Goal: Task Accomplishment & Management: Use online tool/utility

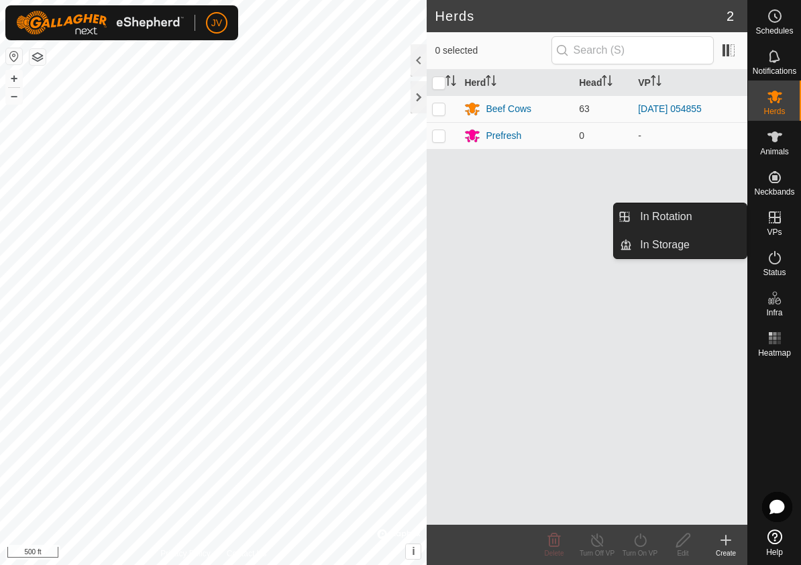
click at [781, 221] on icon at bounding box center [775, 217] width 16 height 16
click at [708, 224] on link "In Rotation" at bounding box center [689, 216] width 115 height 27
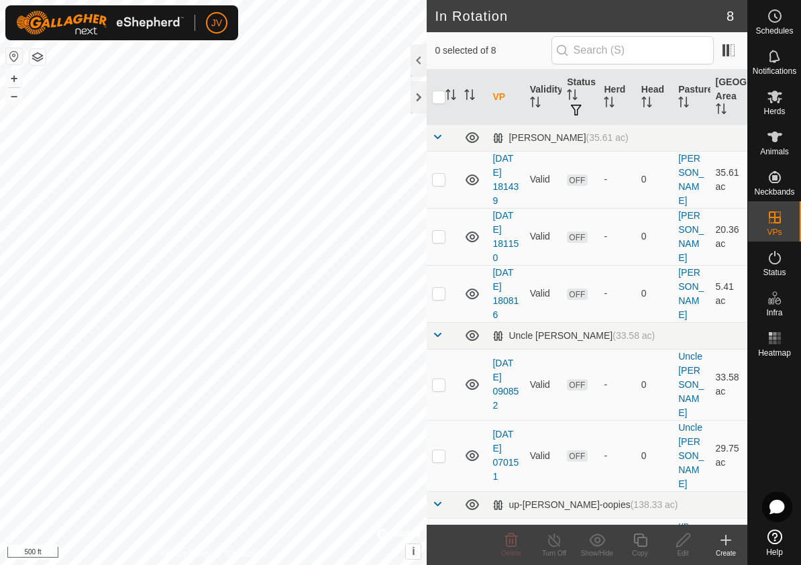
click at [726, 541] on icon at bounding box center [726, 539] width 0 height 9
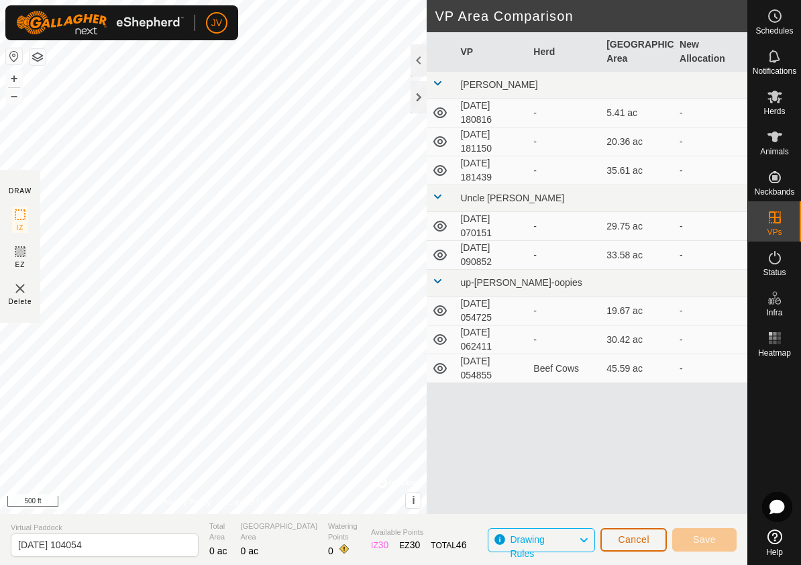
click at [645, 539] on span "Cancel" at bounding box center [634, 539] width 32 height 11
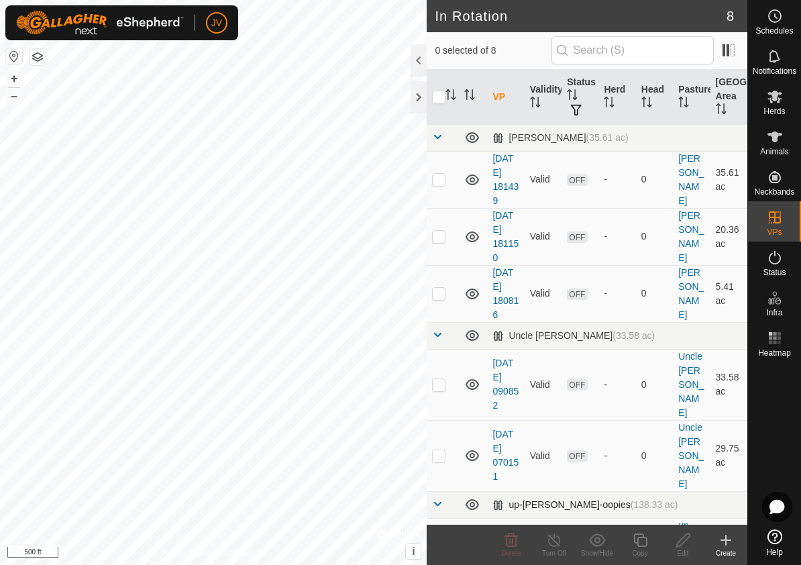
checkbox input "true"
click at [637, 544] on icon at bounding box center [639, 539] width 13 height 13
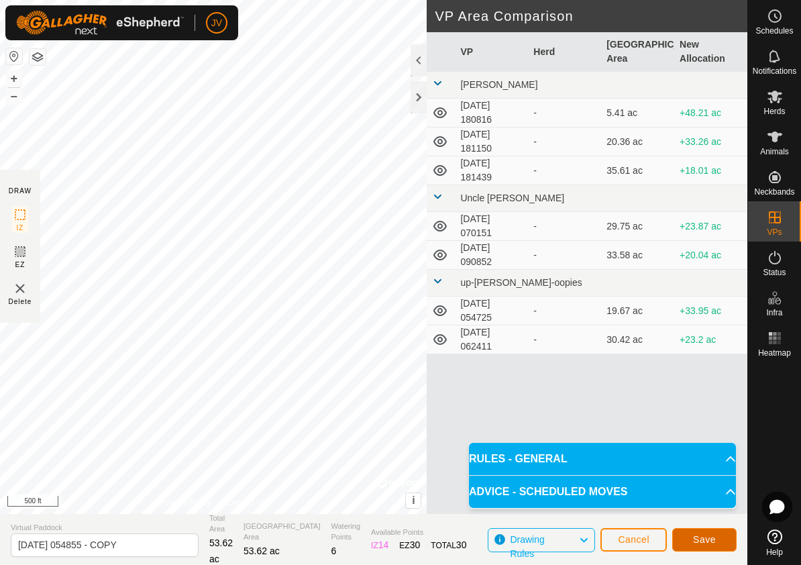
click at [692, 540] on button "Save" at bounding box center [704, 539] width 64 height 23
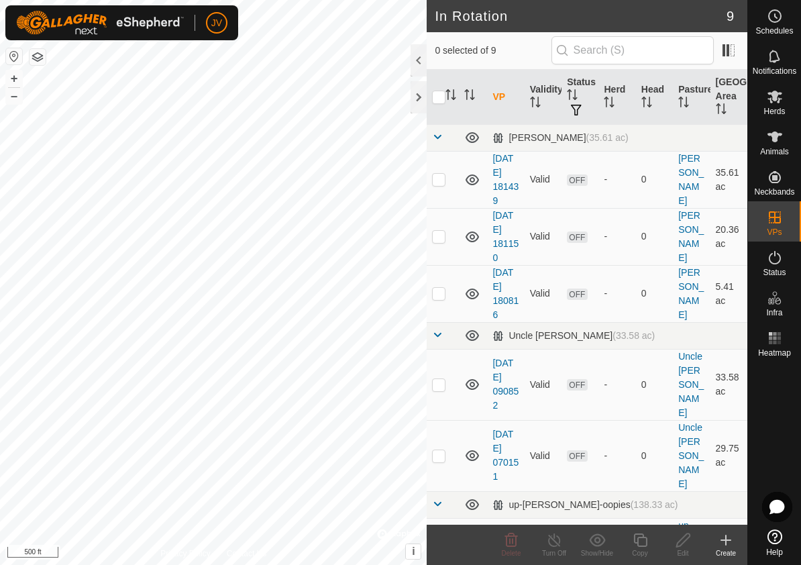
checkbox input "true"
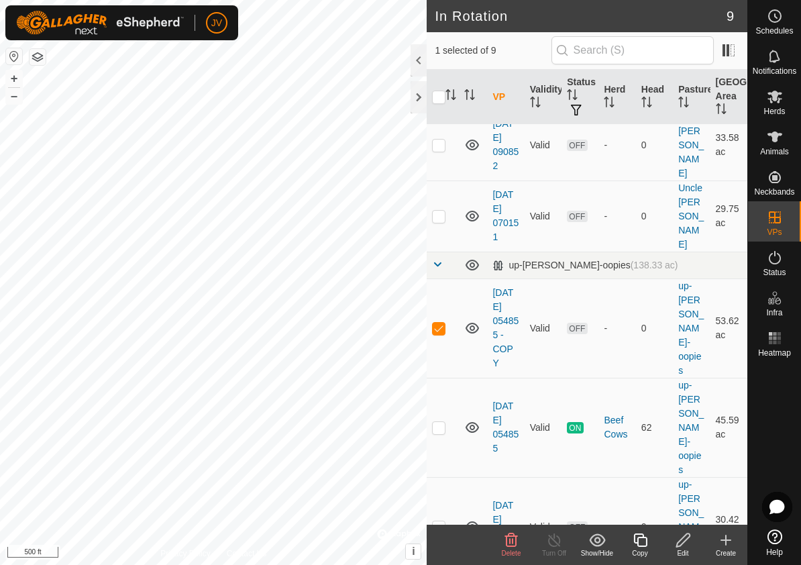
scroll to position [264, 0]
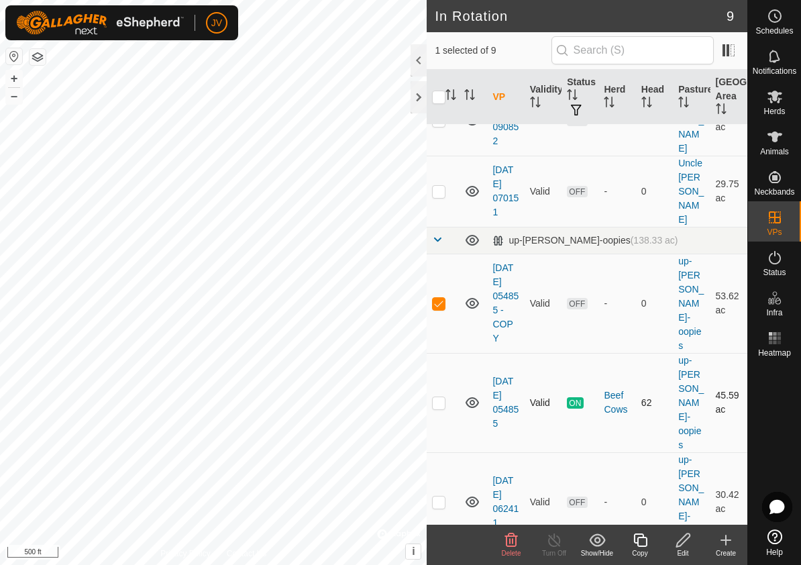
checkbox input "false"
checkbox input "true"
checkbox input "false"
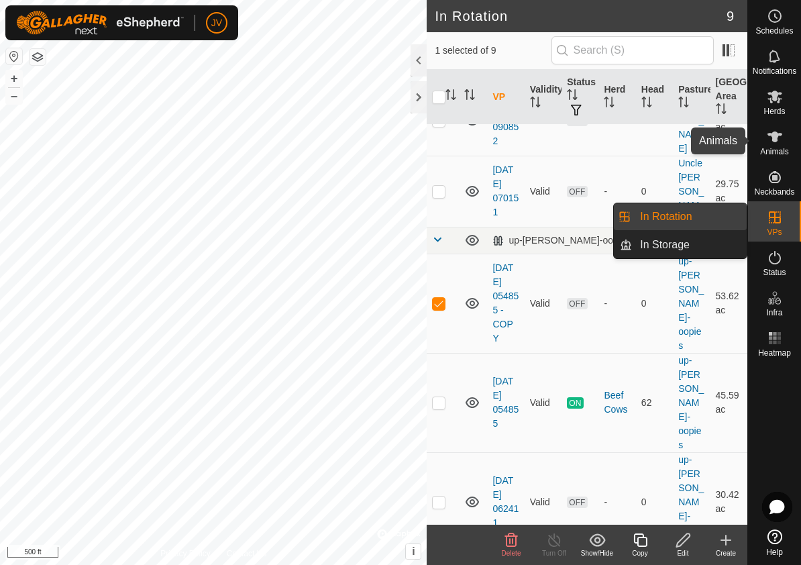
click at [782, 138] on icon at bounding box center [775, 137] width 16 height 16
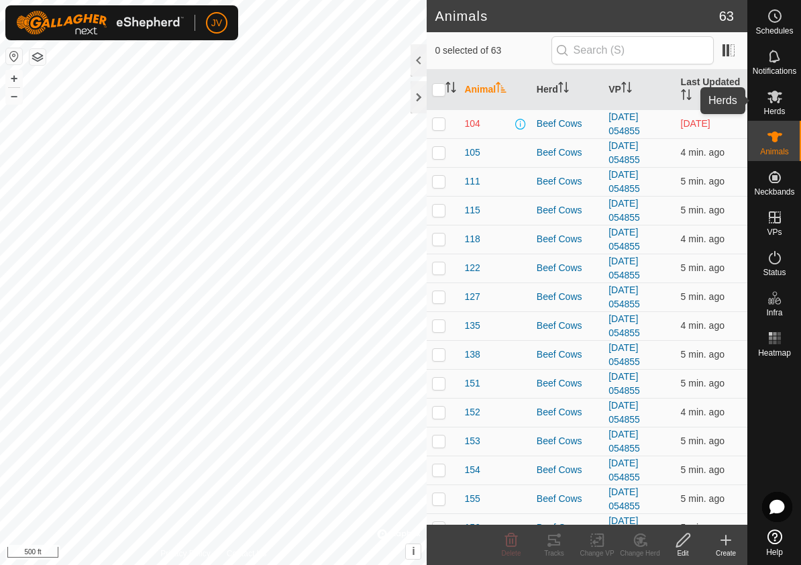
click at [772, 100] on icon at bounding box center [775, 97] width 16 height 16
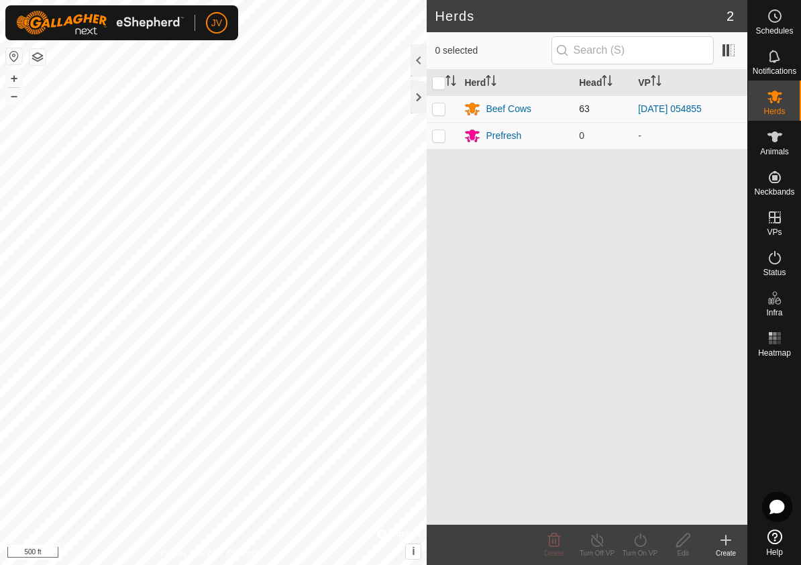
click at [438, 107] on p-checkbox at bounding box center [438, 108] width 13 height 11
checkbox input "true"
click at [643, 540] on icon at bounding box center [640, 540] width 17 height 16
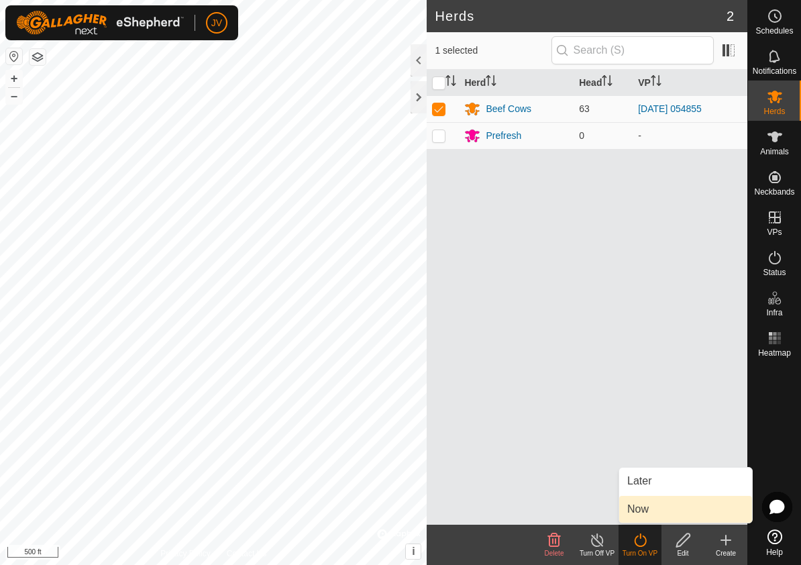
click at [641, 508] on link "Now" at bounding box center [685, 509] width 133 height 27
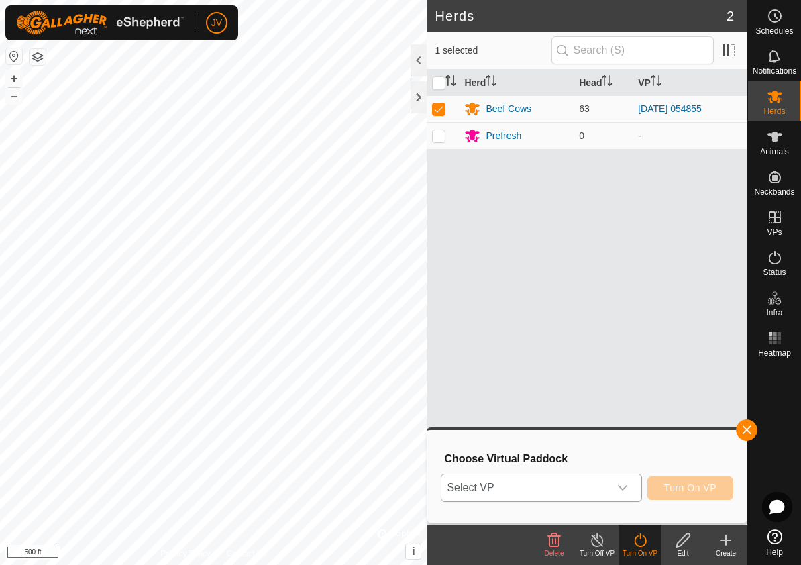
click at [621, 485] on icon "dropdown trigger" at bounding box center [622, 487] width 11 height 11
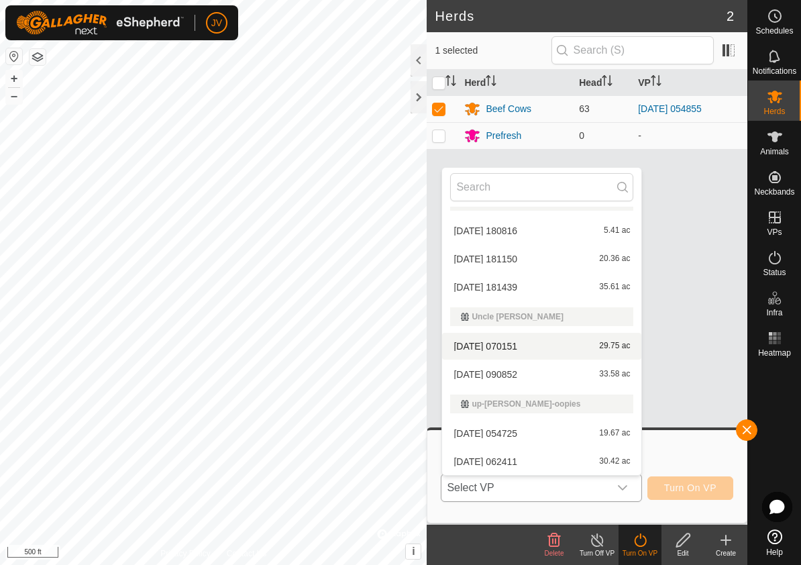
scroll to position [76, 0]
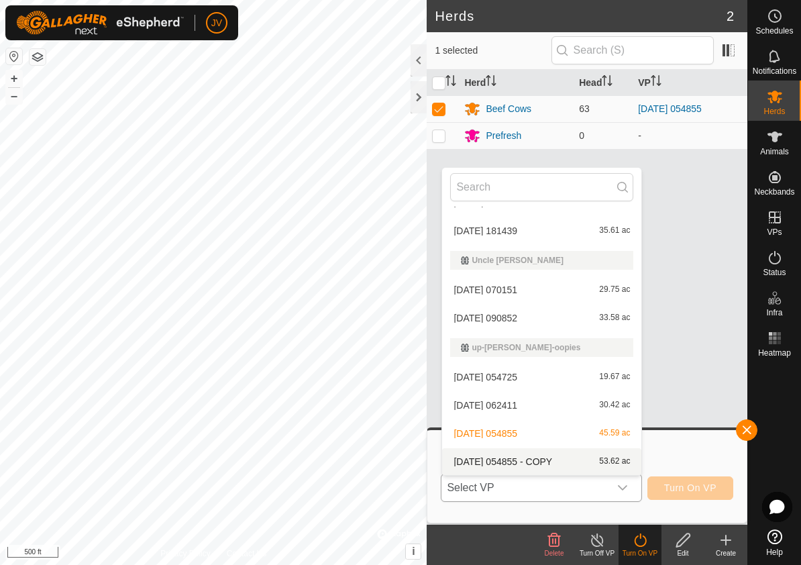
click at [517, 460] on li "[DATE] 054855 - COPY 53.62 ac" at bounding box center [541, 461] width 199 height 27
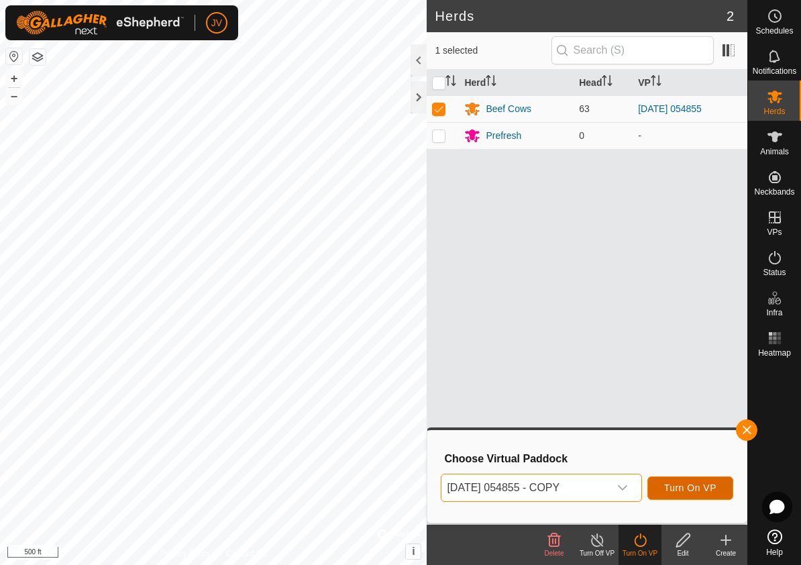
click at [692, 484] on span "Turn On VP" at bounding box center [690, 487] width 52 height 11
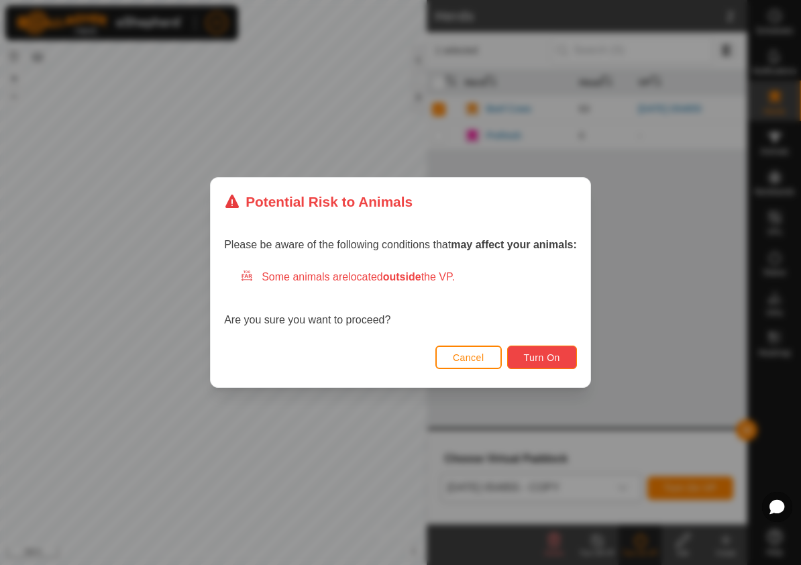
click at [541, 357] on span "Turn On" at bounding box center [542, 357] width 36 height 11
